Goal: Task Accomplishment & Management: Manage account settings

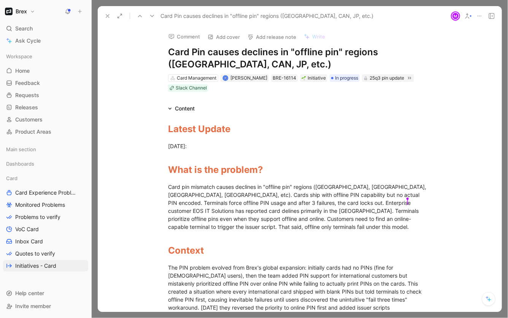
scroll to position [3966, 0]
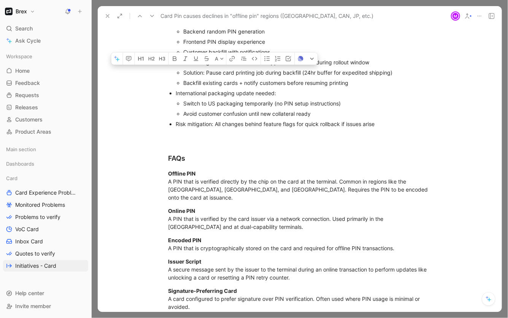
click at [187, 107] on div "Switch to US packaging temporarily (no PIN setup instructions)" at bounding box center [307, 103] width 248 height 8
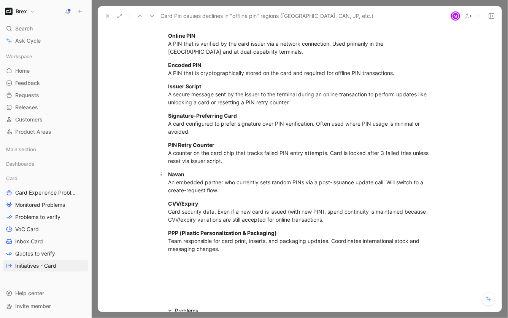
scroll to position [4211, 0]
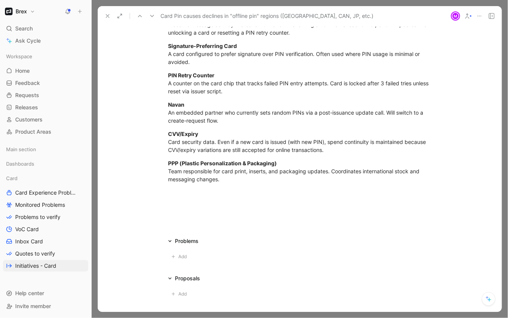
click at [110, 17] on icon at bounding box center [108, 16] width 6 height 6
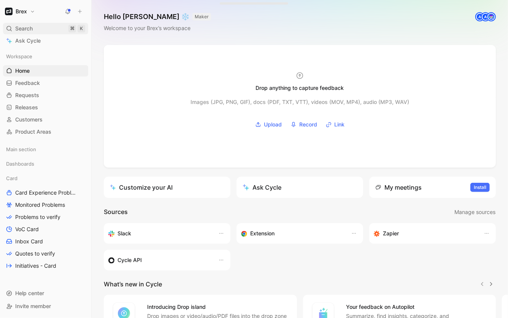
click at [27, 29] on span "Search" at bounding box center [23, 28] width 17 height 9
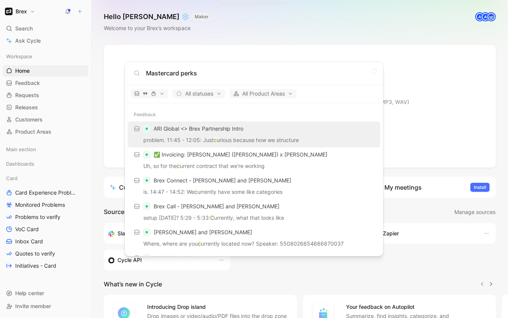
type input "Mastercard perks"
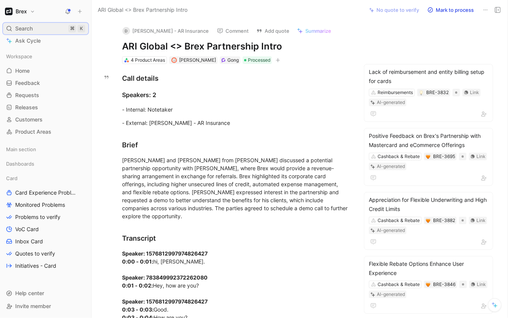
click at [36, 27] on div "Search ⌘ K" at bounding box center [45, 28] width 85 height 11
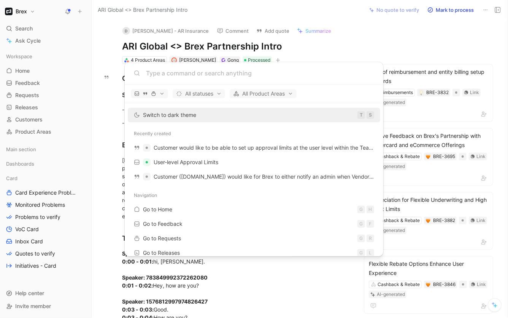
click at [203, 75] on input at bounding box center [260, 72] width 228 height 9
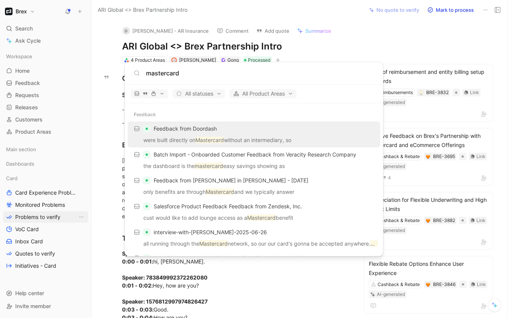
type input "mastercard"
click at [46, 212] on body "Brex Search ⌘ K Ask Cycle Workspace Home G then H Feedback G then F Requests G …" at bounding box center [254, 159] width 508 height 318
click at [44, 218] on span "Problems to verify" at bounding box center [37, 217] width 45 height 8
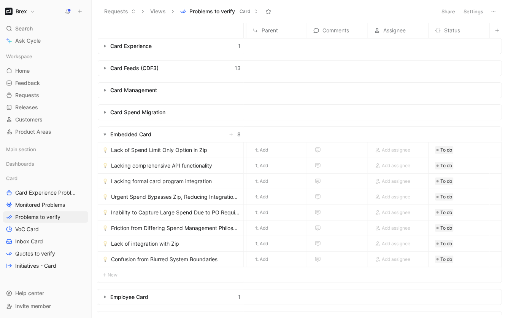
scroll to position [0, 244]
click at [400, 148] on span "Add assignee" at bounding box center [396, 150] width 29 height 8
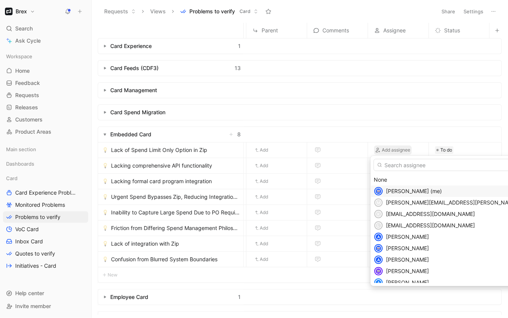
click at [391, 187] on span "Alexis Villalobos (me)" at bounding box center [414, 190] width 56 height 6
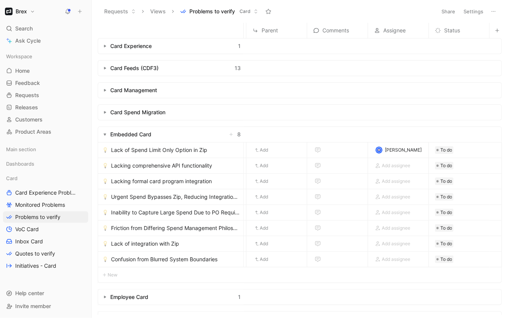
click at [141, 152] on span "Lack of Spend Limit Only Option in Zip" at bounding box center [159, 149] width 96 height 9
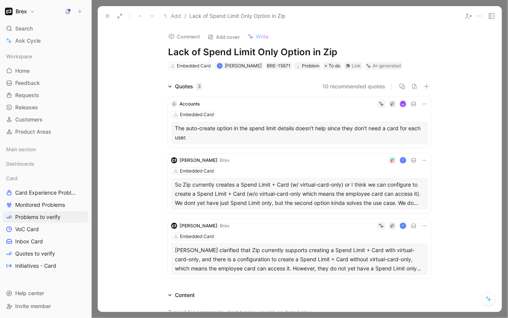
click at [388, 66] on div "AI-generated" at bounding box center [387, 66] width 28 height 8
click at [366, 67] on icon at bounding box center [368, 66] width 5 height 5
click at [310, 67] on div "Problem" at bounding box center [308, 66] width 24 height 8
click at [335, 67] on span "To do" at bounding box center [335, 66] width 12 height 8
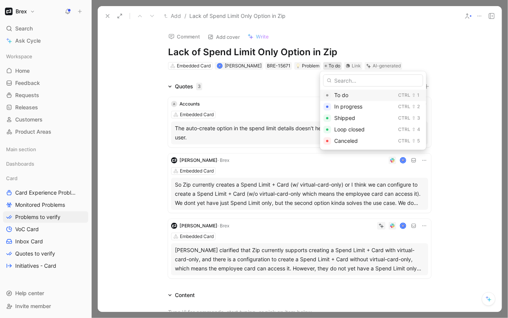
click at [353, 98] on div "To do" at bounding box center [364, 95] width 61 height 9
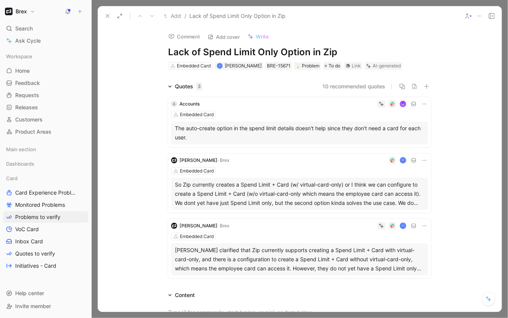
click at [373, 67] on div "AI-generated" at bounding box center [387, 66] width 28 height 8
click at [368, 67] on icon at bounding box center [369, 66] width 3 height 3
click at [480, 14] on icon at bounding box center [479, 16] width 6 height 6
click at [464, 16] on icon at bounding box center [467, 16] width 6 height 6
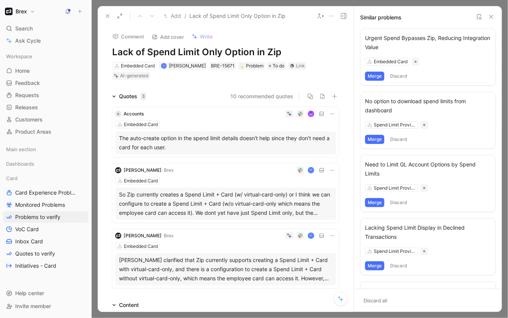
click at [397, 78] on button "Discard" at bounding box center [398, 75] width 22 height 9
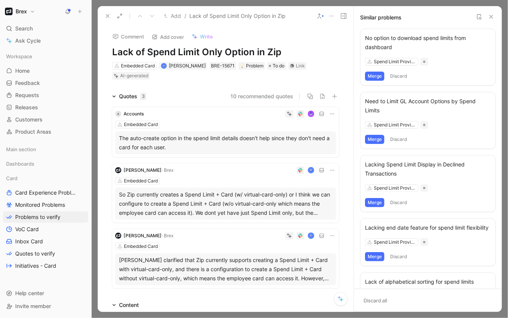
click at [398, 78] on button "Discard" at bounding box center [398, 75] width 22 height 9
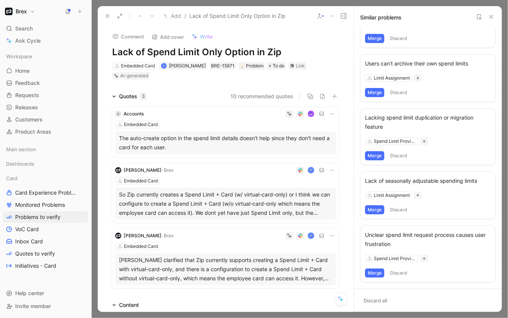
scroll to position [216, 0]
click at [377, 305] on button "Discard all" at bounding box center [375, 300] width 30 height 11
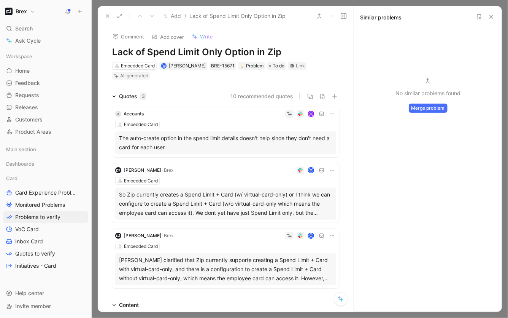
scroll to position [0, 0]
